Goal: Task Accomplishment & Management: Manage account settings

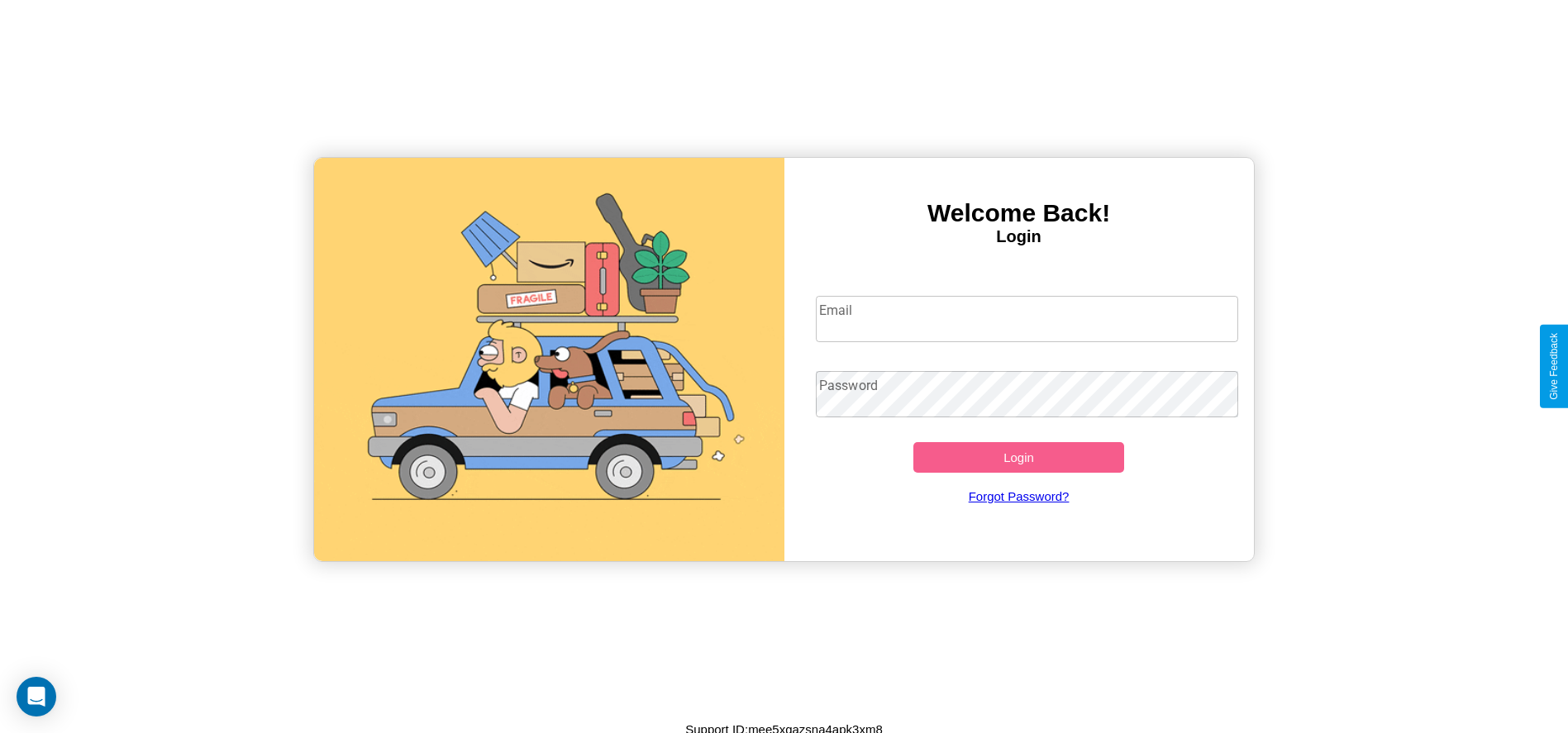
click at [1026, 318] on input "Email" at bounding box center [1027, 318] width 423 height 46
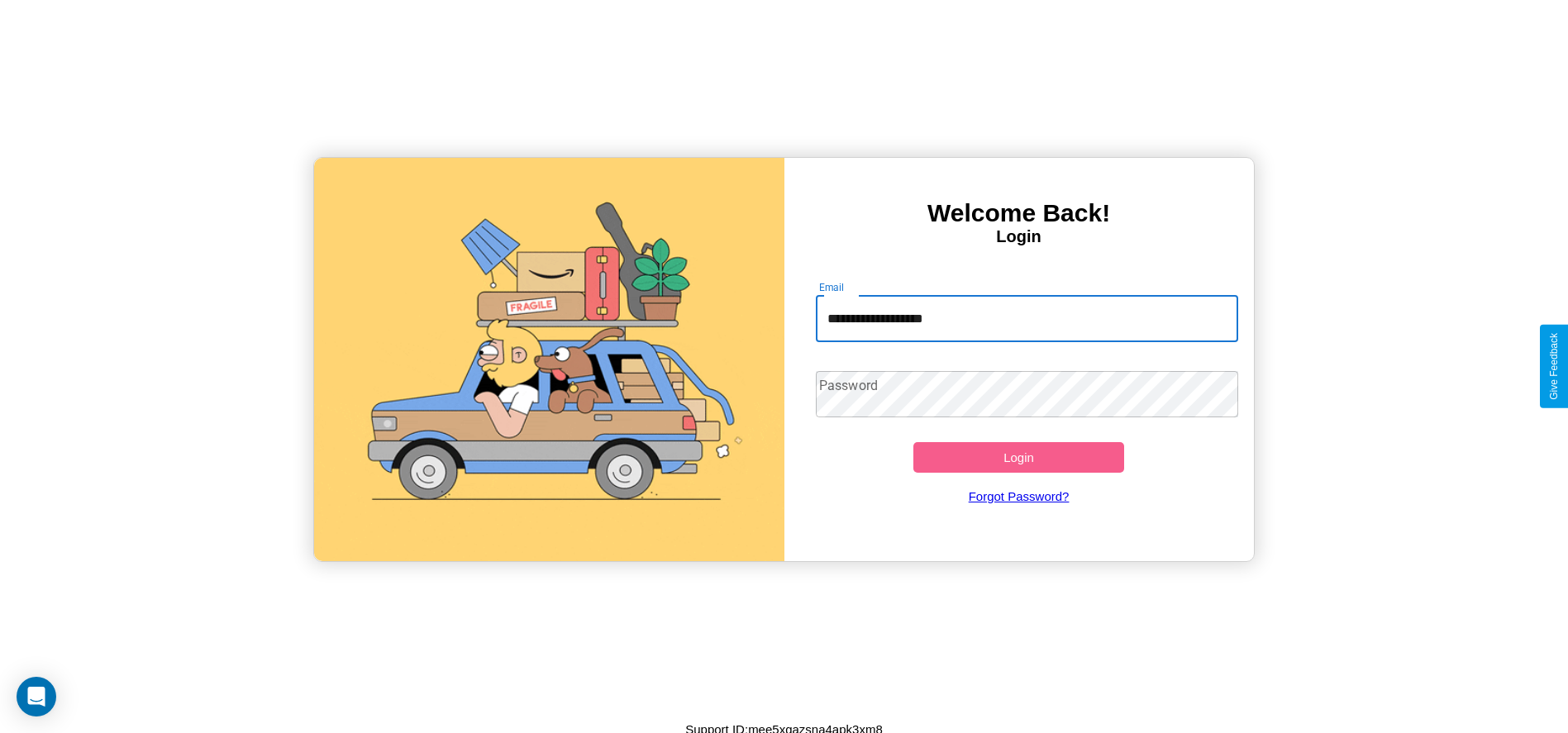
type input "**********"
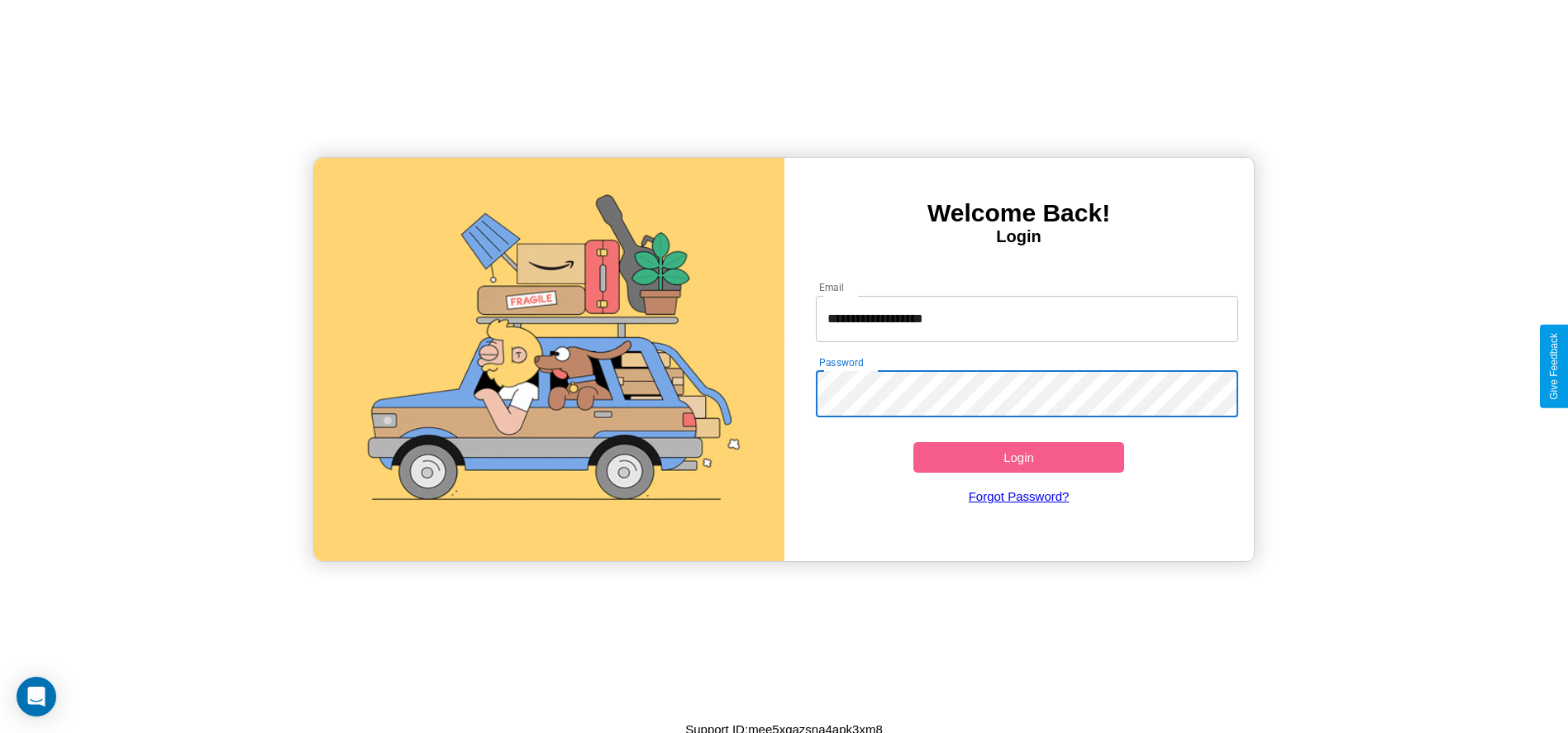
click at [1018, 457] on button "Login" at bounding box center [1018, 456] width 211 height 30
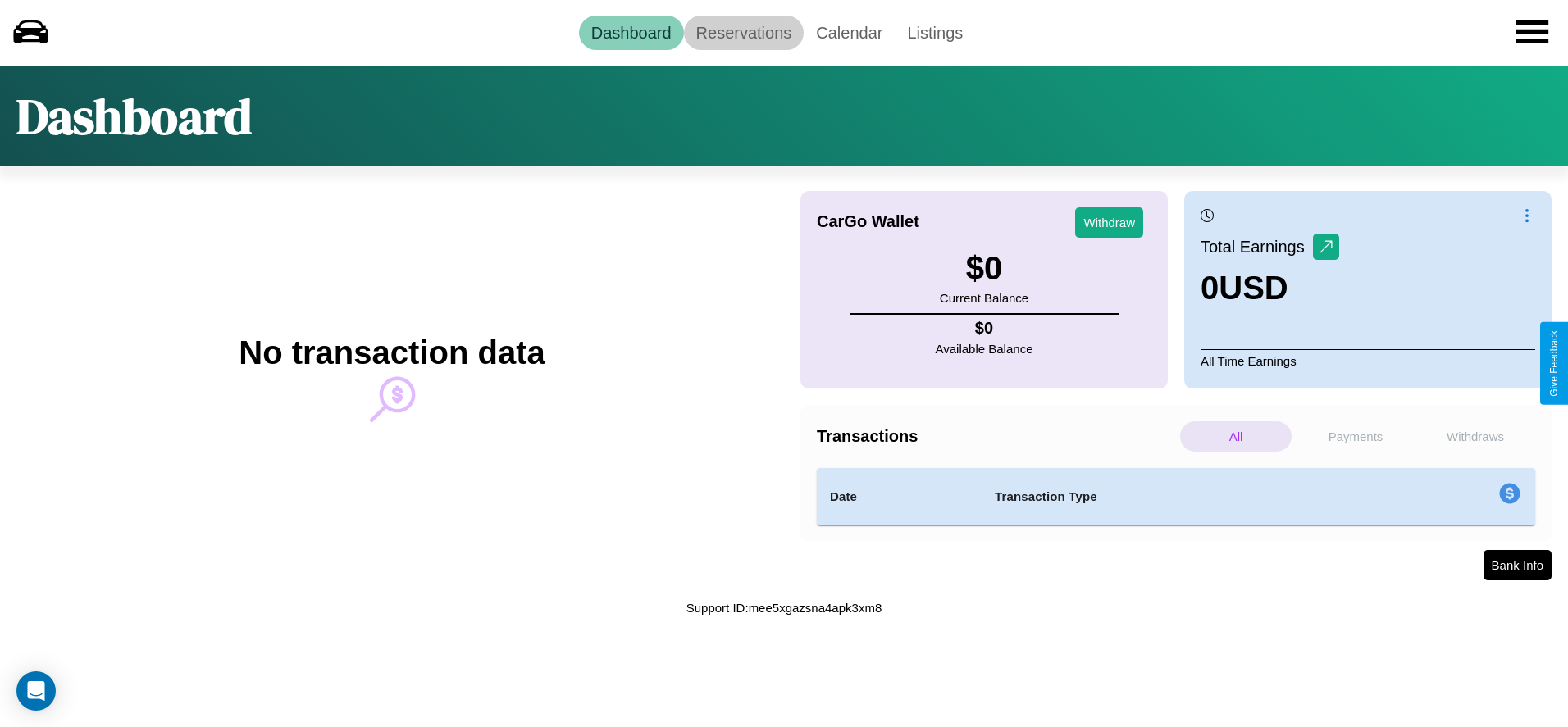
click at [743, 32] on link "Reservations" at bounding box center [745, 33] width 121 height 34
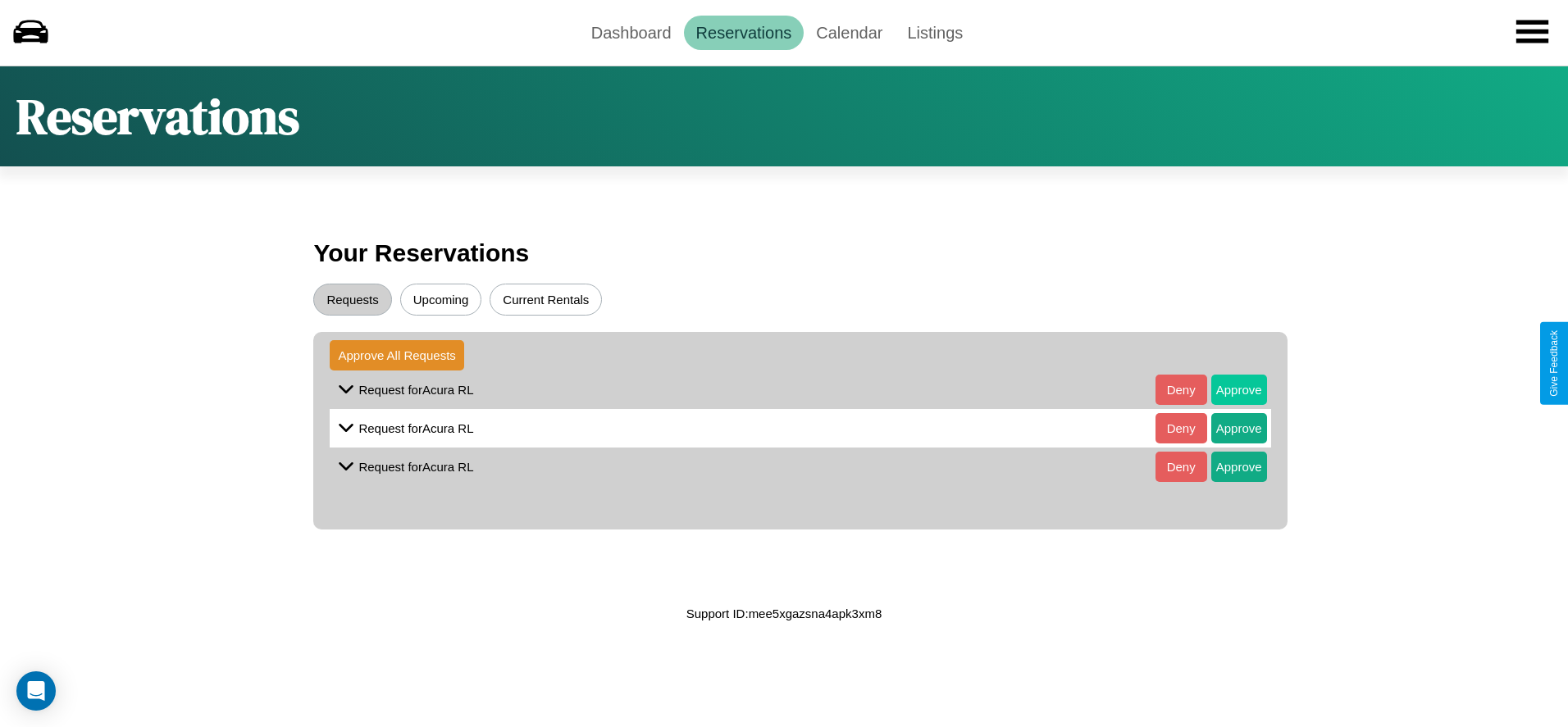
click at [1226, 389] on button "Approve" at bounding box center [1239, 389] width 56 height 30
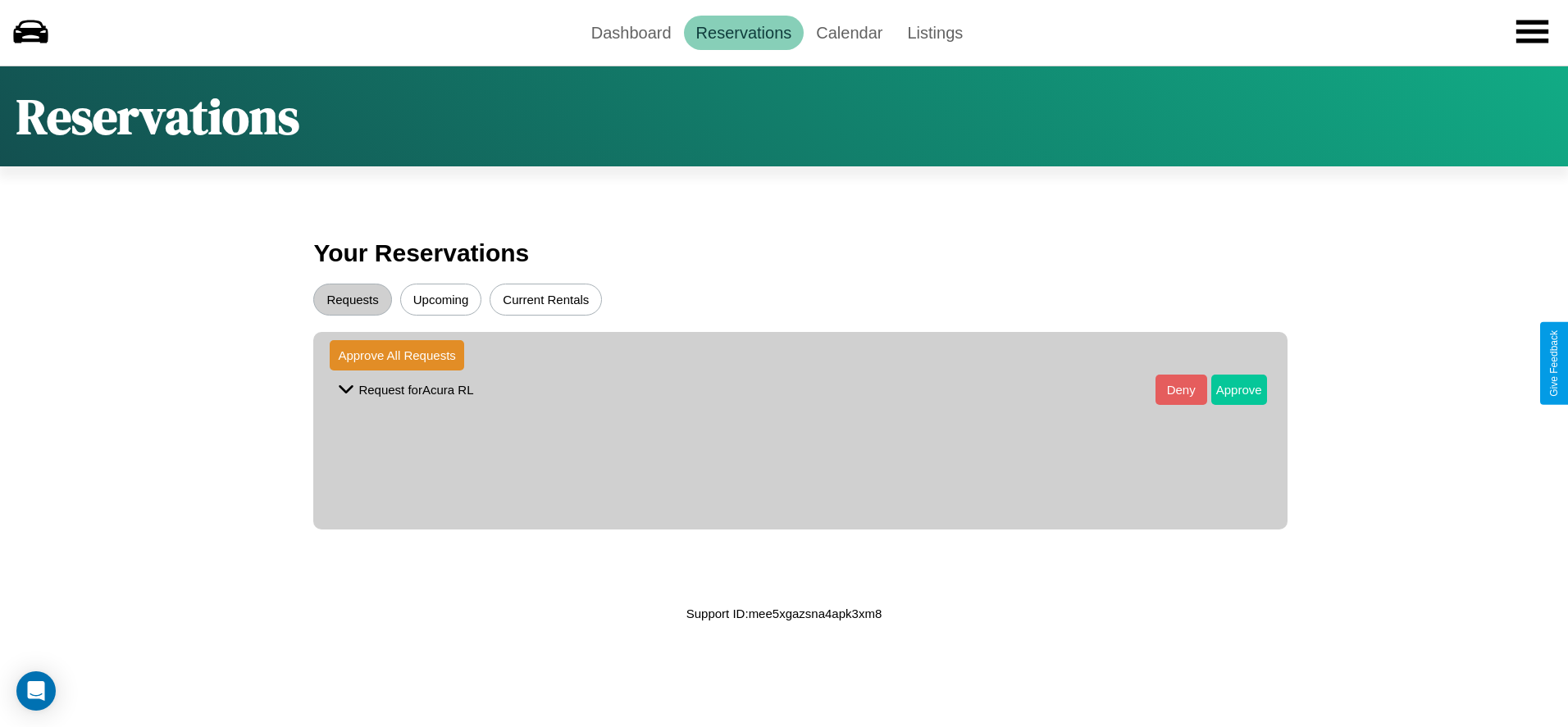
click at [1226, 389] on button "Approve" at bounding box center [1239, 389] width 56 height 30
